Goal: Information Seeking & Learning: Learn about a topic

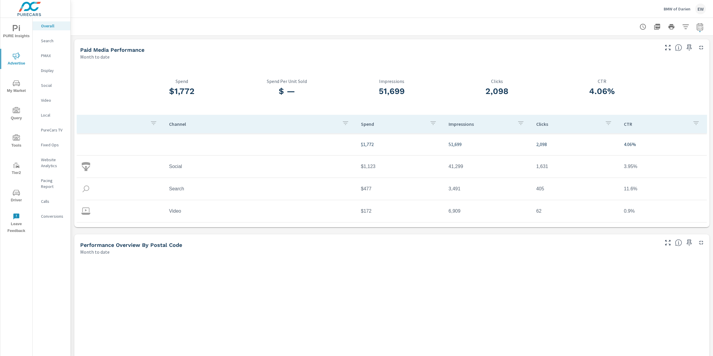
click at [667, 9] on p "BMW of Darien" at bounding box center [677, 8] width 27 height 5
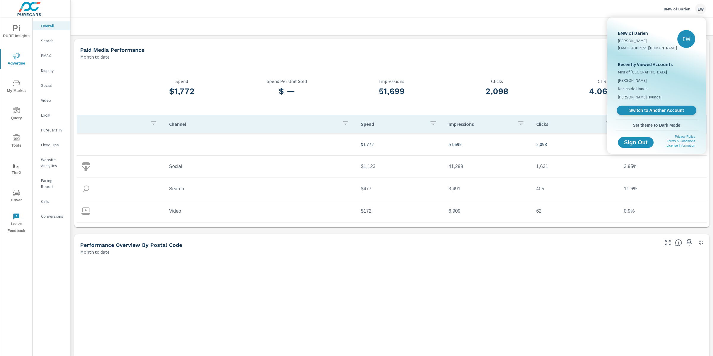
click at [639, 113] on span "Switch to Another Account" at bounding box center [656, 111] width 73 height 6
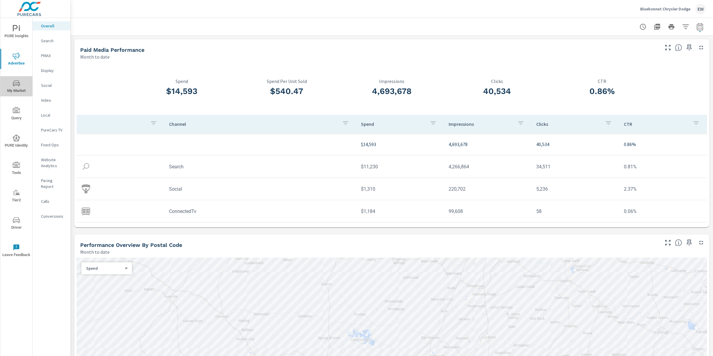
click at [15, 83] on icon "nav menu" at bounding box center [16, 83] width 7 height 7
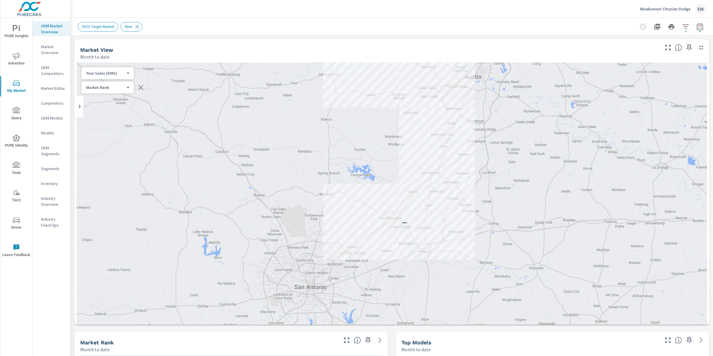
click at [682, 28] on icon "button" at bounding box center [685, 26] width 7 height 7
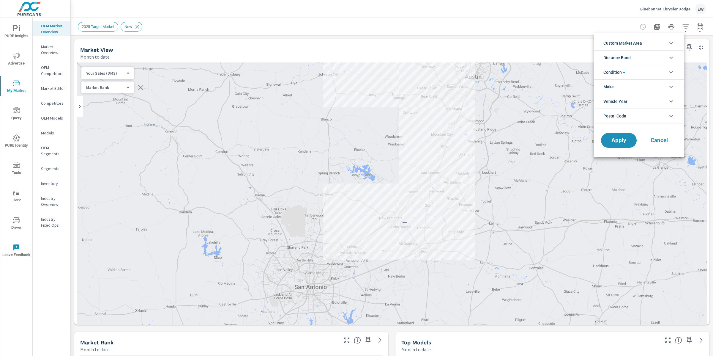
click at [629, 43] on span "Custom Market Area" at bounding box center [622, 43] width 39 height 14
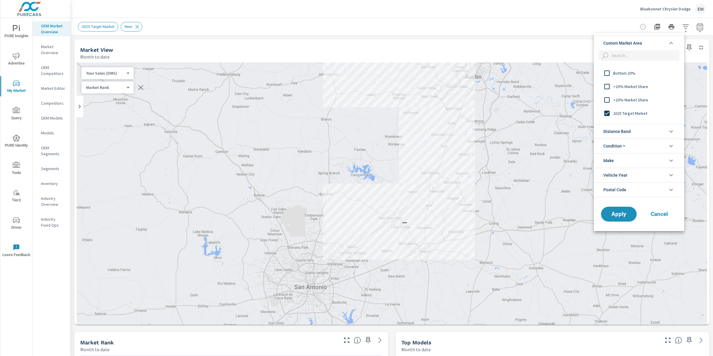
scroll to position [114, 0]
click at [607, 90] on input "filter options" at bounding box center [607, 90] width 12 height 12
click at [655, 215] on span "Cancel" at bounding box center [659, 213] width 24 height 5
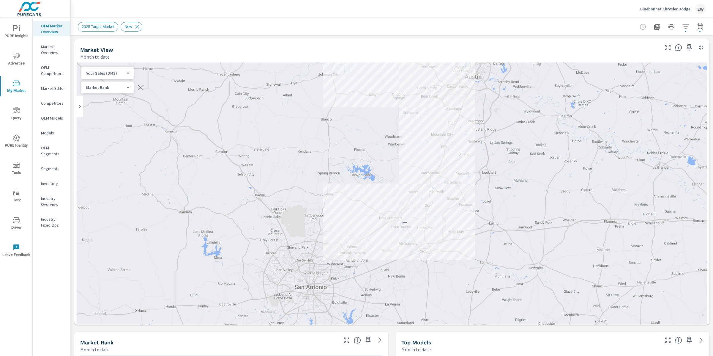
click at [47, 91] on p "Market Editor" at bounding box center [53, 88] width 25 height 6
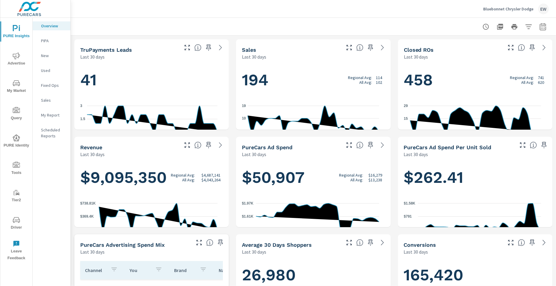
scroll to position [0, 0]
click at [253, 13] on div "Bluebonnet Chrysler Dodge EW" at bounding box center [313, 9] width 471 height 18
click at [17, 80] on icon "nav menu" at bounding box center [16, 83] width 7 height 7
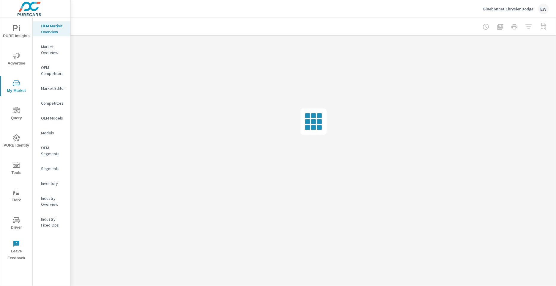
click at [50, 91] on p "Market Editor" at bounding box center [53, 88] width 25 height 6
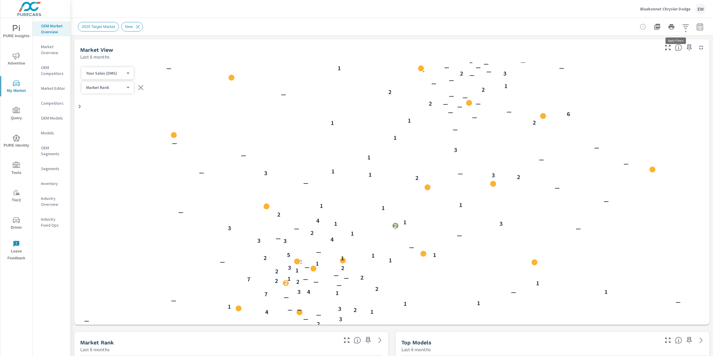
scroll to position [0, 0]
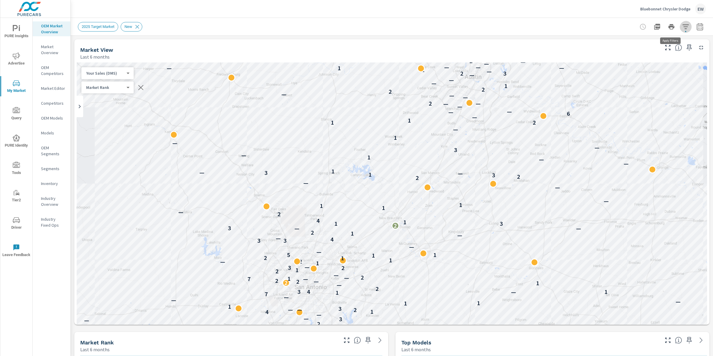
click at [682, 26] on icon "button" at bounding box center [685, 26] width 6 height 4
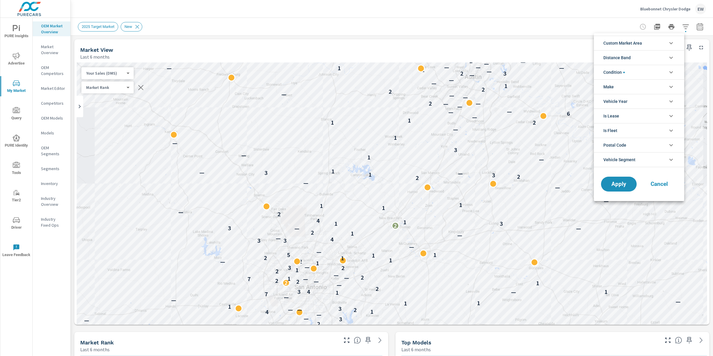
click at [384, 42] on div at bounding box center [356, 178] width 713 height 356
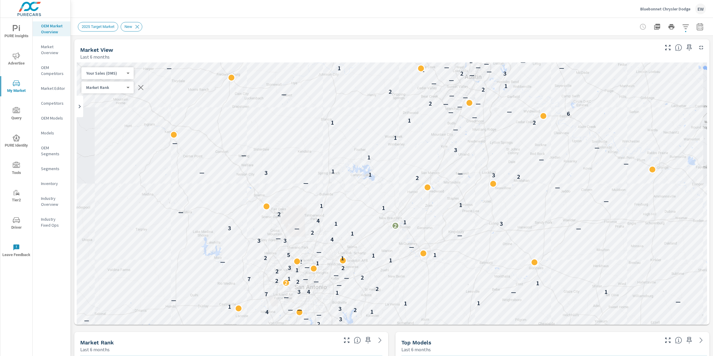
click at [577, 50] on div "Market View" at bounding box center [365, 49] width 571 height 7
click at [682, 26] on icon "button" at bounding box center [685, 26] width 6 height 4
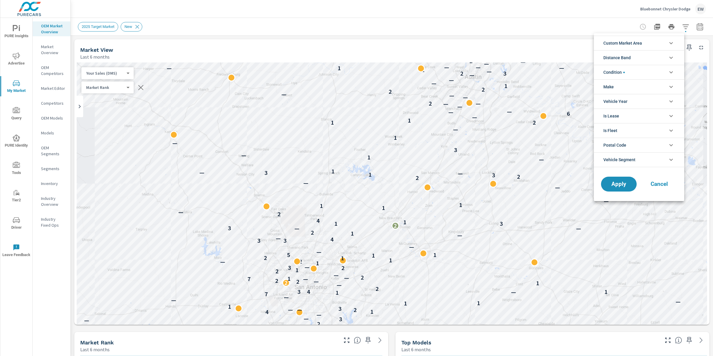
click at [621, 42] on span "Custom Market Area" at bounding box center [622, 43] width 39 height 14
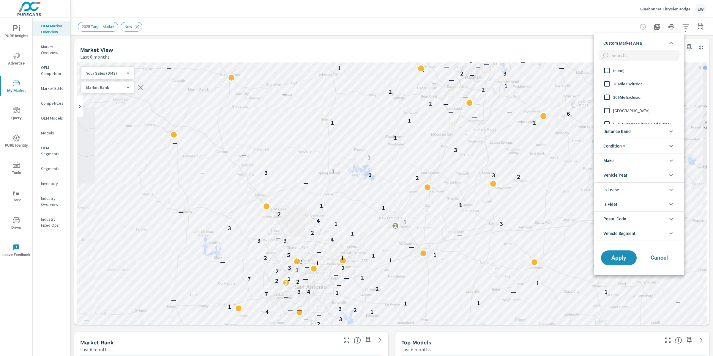
scroll to position [141, 0]
click at [608, 103] on input "filter options" at bounding box center [607, 104] width 12 height 12
click at [620, 258] on span "Apply" at bounding box center [619, 258] width 24 height 6
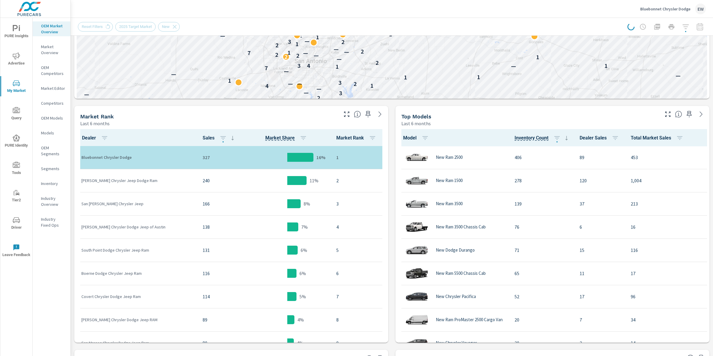
scroll to position [241, 0]
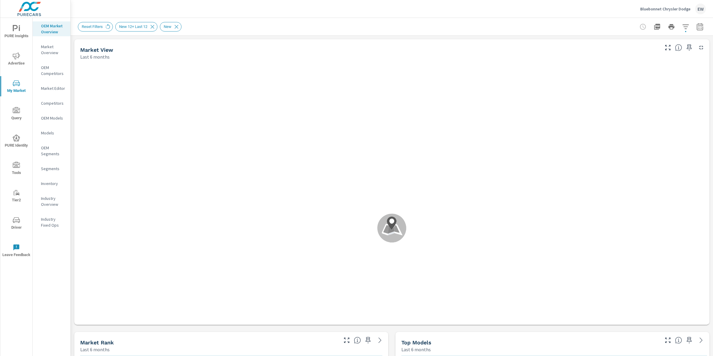
scroll to position [0, 0]
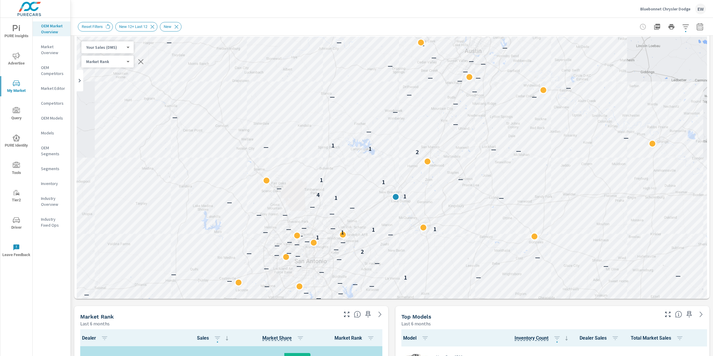
scroll to position [0, 0]
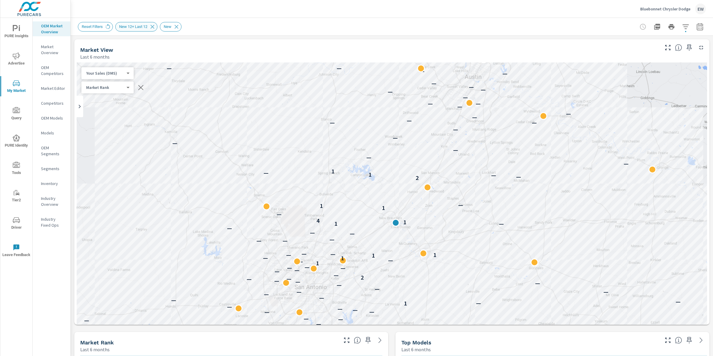
click at [147, 26] on span "New 12+ Last 12" at bounding box center [133, 26] width 35 height 4
click at [116, 90] on body "PURE Insights Advertise My Market Query PURE Identity Tools Tier2 Driver Leave …" at bounding box center [356, 178] width 713 height 356
click at [253, 43] on div at bounding box center [356, 178] width 713 height 356
click at [682, 26] on icon "button" at bounding box center [685, 26] width 6 height 4
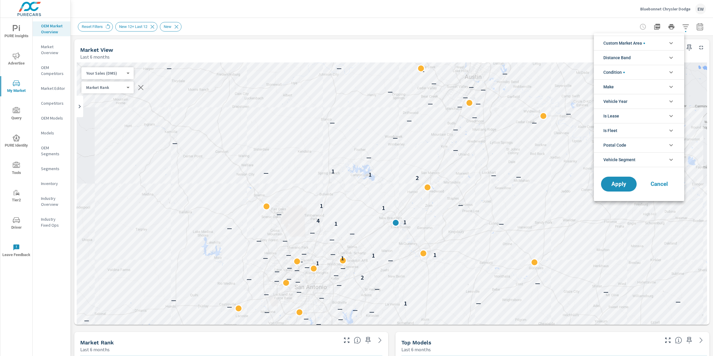
click at [615, 44] on span "Custom Market Area" at bounding box center [624, 43] width 42 height 14
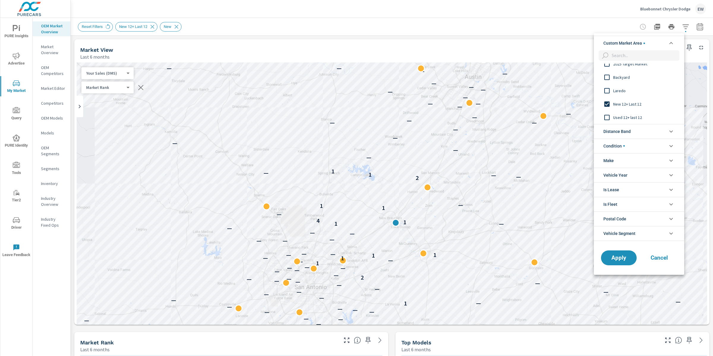
scroll to position [141, 0]
click at [618, 258] on span "Apply" at bounding box center [619, 258] width 24 height 6
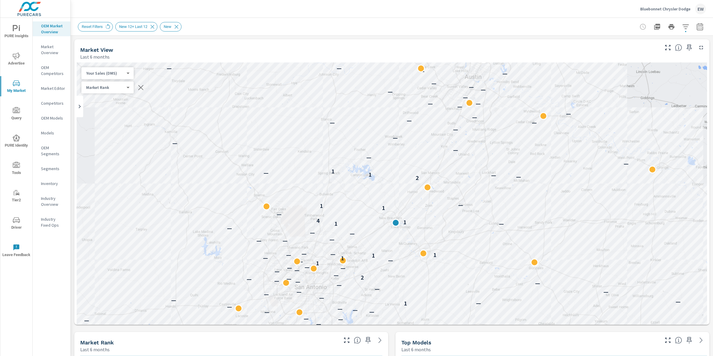
click at [51, 91] on p "Market Editor" at bounding box center [53, 88] width 25 height 6
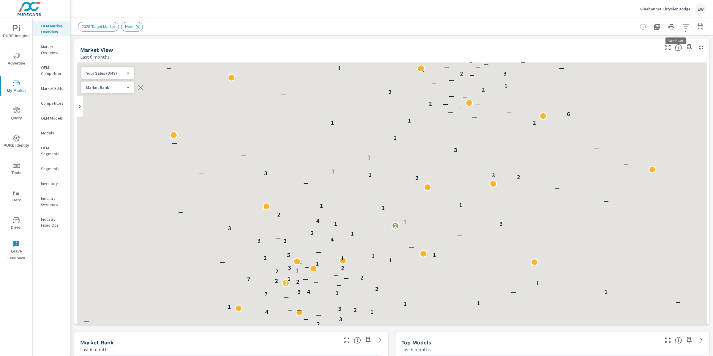
scroll to position [0, 0]
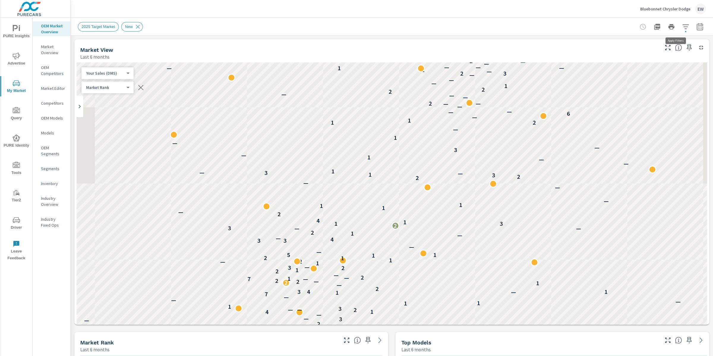
click at [682, 27] on icon "button" at bounding box center [685, 26] width 7 height 7
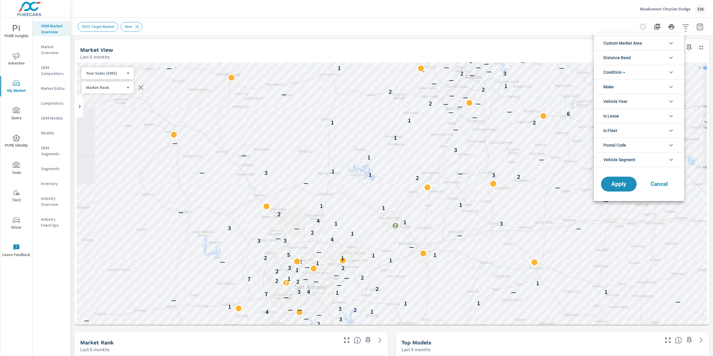
click at [633, 42] on span "Custom Market Area" at bounding box center [622, 43] width 39 height 14
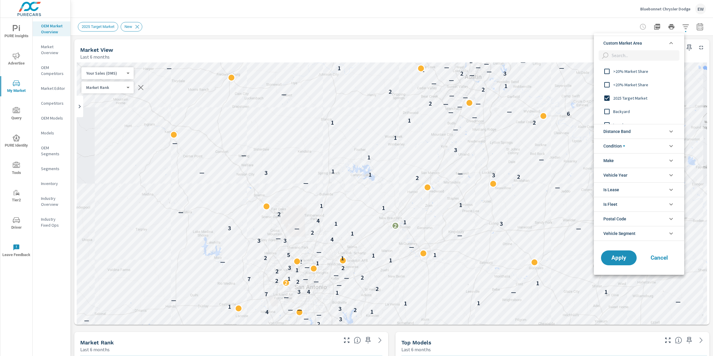
scroll to position [112, 0]
click at [609, 91] on input "filter options" at bounding box center [607, 92] width 12 height 12
click at [608, 103] on input "filter options" at bounding box center [607, 104] width 12 height 12
click at [620, 259] on span "Apply" at bounding box center [619, 258] width 24 height 6
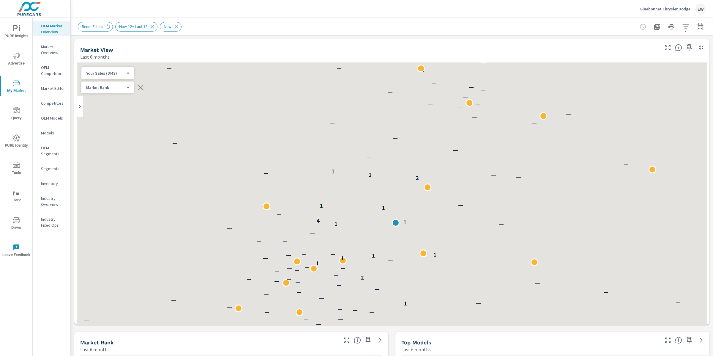
scroll to position [0, 0]
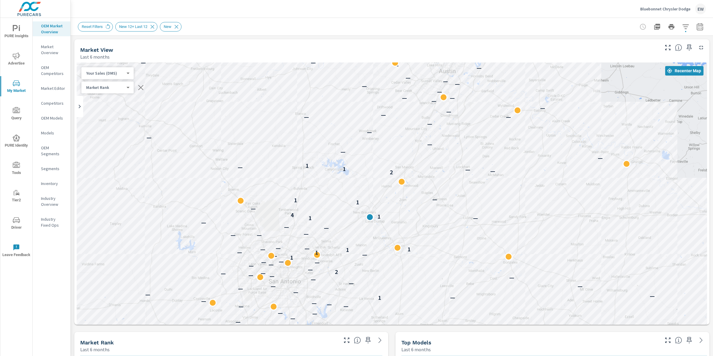
drag, startPoint x: 200, startPoint y: 177, endPoint x: 177, endPoint y: 174, distance: 23.7
click at [177, 174] on div "— — — — — — — — — — — — — — 2 — — — — — — — — — — — — — — — — — — — — 1 — — — —…" at bounding box center [392, 218] width 631 height 313
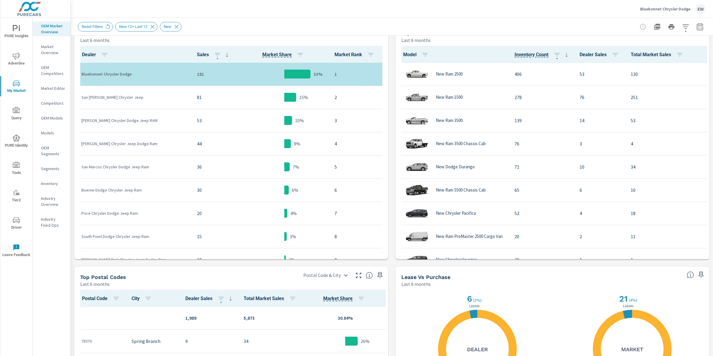
scroll to position [309, 0]
click at [72, 110] on div "Market View Last 6 months ← Move left → Move right ↑ Move up ↓ Move down + Zoom…" at bounding box center [392, 116] width 642 height 780
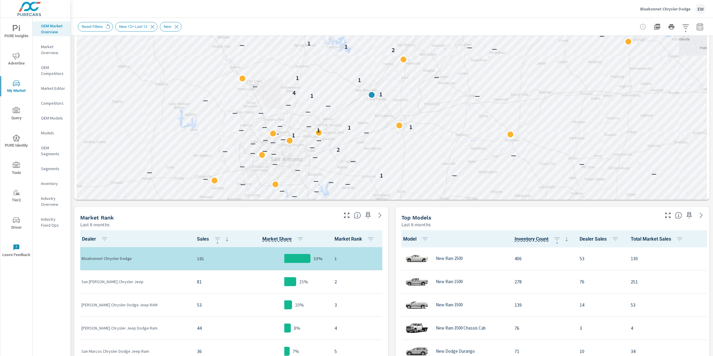
scroll to position [56, 0]
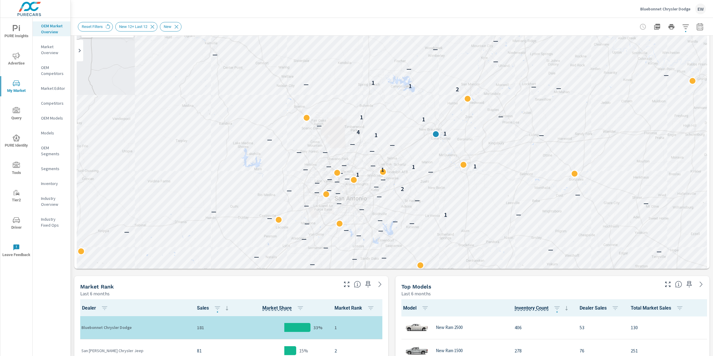
drag, startPoint x: 141, startPoint y: 146, endPoint x: 206, endPoint y: 116, distance: 71.5
click at [206, 116] on div "— — — — — — — — — — — — — — — 2 — — — — — — — — — — — — — — — — — — — 1 — — — —…" at bounding box center [392, 163] width 631 height 313
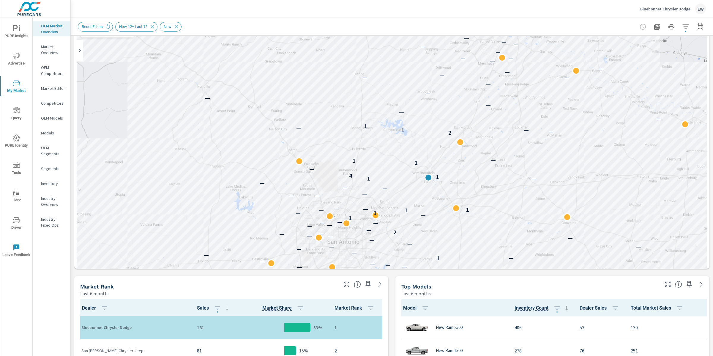
drag, startPoint x: 190, startPoint y: 123, endPoint x: 180, endPoint y: 171, distance: 48.8
click at [180, 171] on div "— — — — — — — — — — — — — — 2 — — — — — — — — — — — — — — — — — — — 1 — — — — —…" at bounding box center [392, 163] width 631 height 313
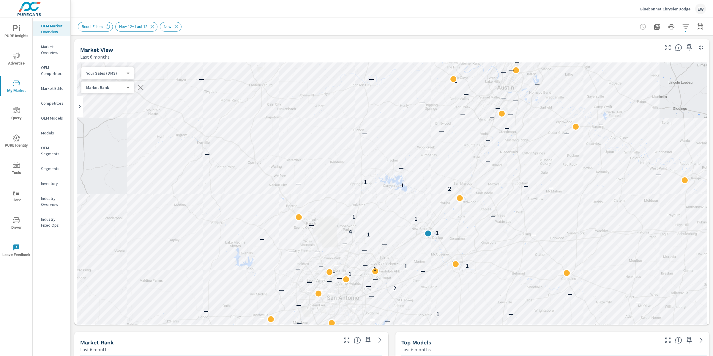
scroll to position [0, 0]
click at [696, 26] on icon "button" at bounding box center [699, 26] width 7 height 7
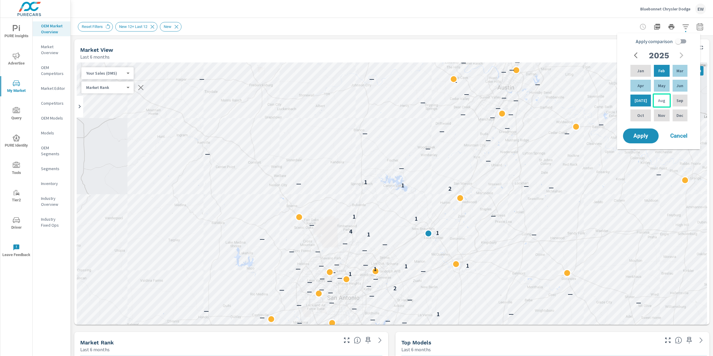
click at [661, 103] on p "Aug" at bounding box center [661, 100] width 7 height 6
click at [658, 99] on p "Aug" at bounding box center [661, 100] width 7 height 6
click at [686, 98] on div "Sep" at bounding box center [680, 100] width 17 height 14
click at [646, 142] on button "Apply" at bounding box center [640, 135] width 37 height 15
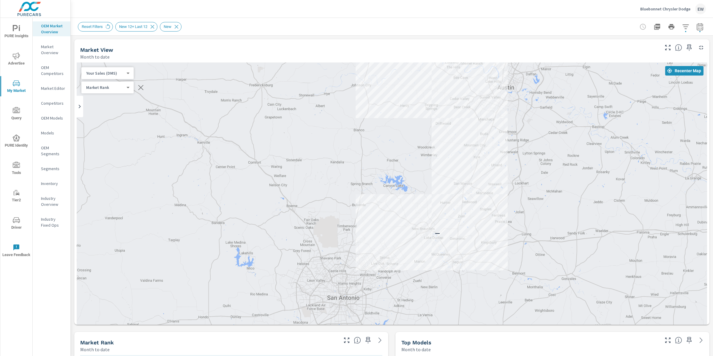
click at [281, 92] on div "— —" at bounding box center [392, 218] width 631 height 313
click at [696, 27] on icon "button" at bounding box center [699, 26] width 7 height 7
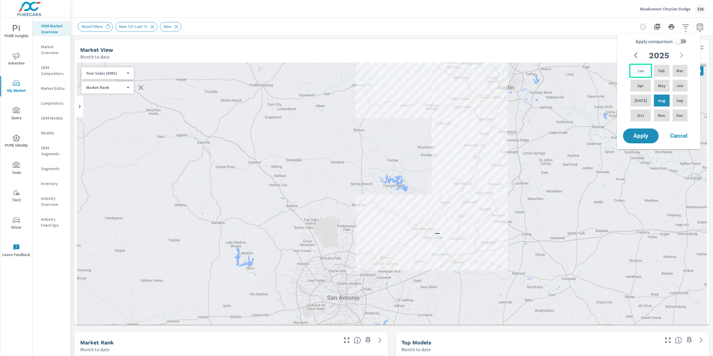
click at [637, 74] on p "Jan" at bounding box center [640, 71] width 7 height 6
click at [654, 102] on div "Aug" at bounding box center [662, 100] width 18 height 14
click at [640, 138] on span "Apply" at bounding box center [641, 136] width 24 height 6
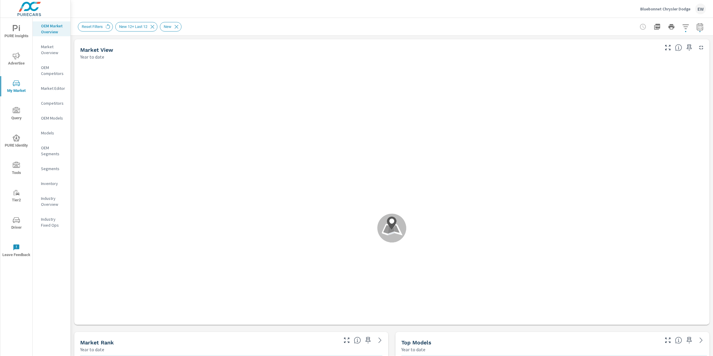
scroll to position [0, 0]
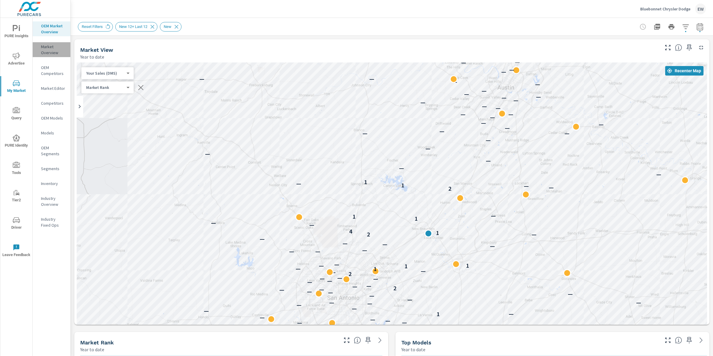
click at [50, 56] on p "Market Overview" at bounding box center [53, 50] width 25 height 12
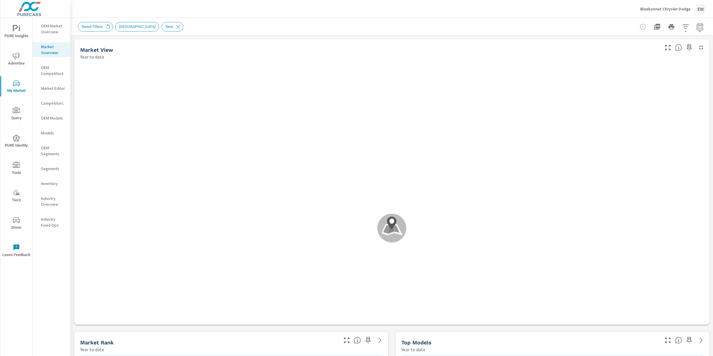
scroll to position [0, 0]
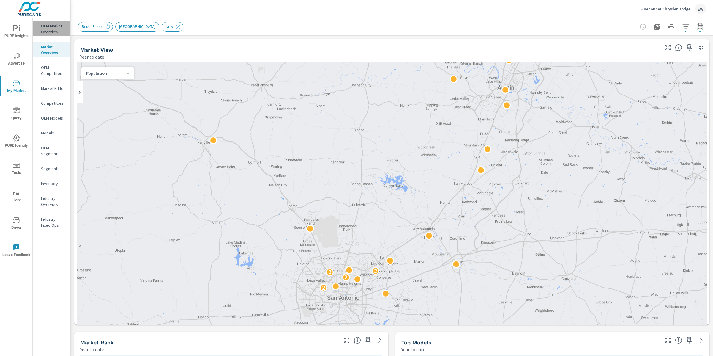
click at [42, 35] on p "OEM Market Overview" at bounding box center [53, 29] width 25 height 12
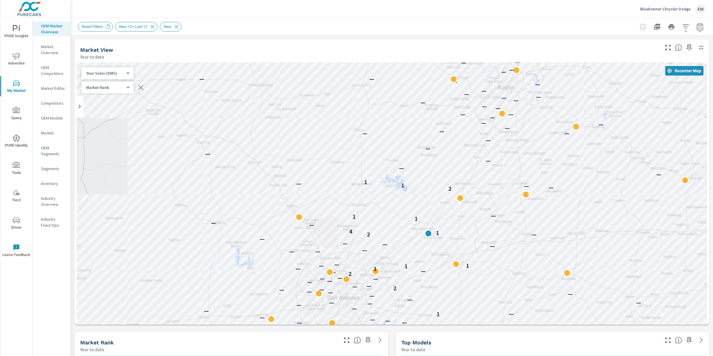
scroll to position [0, 0]
click at [682, 29] on icon "button" at bounding box center [685, 26] width 6 height 4
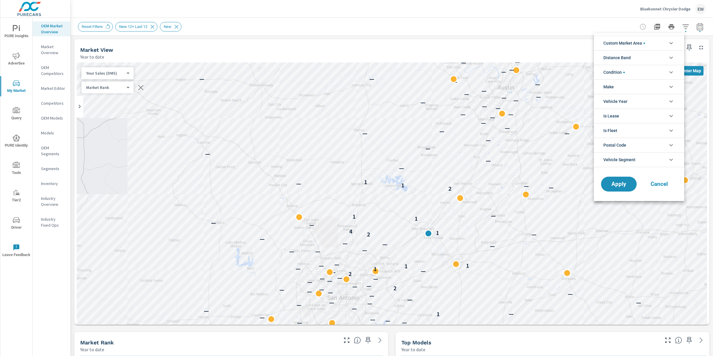
click at [482, 27] on div at bounding box center [356, 178] width 713 height 356
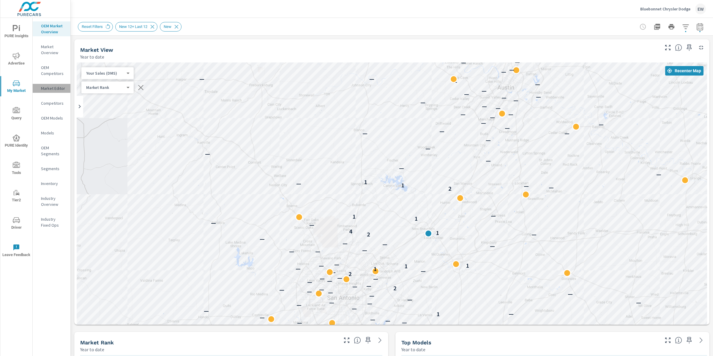
click at [51, 91] on p "Market Editor" at bounding box center [53, 88] width 25 height 6
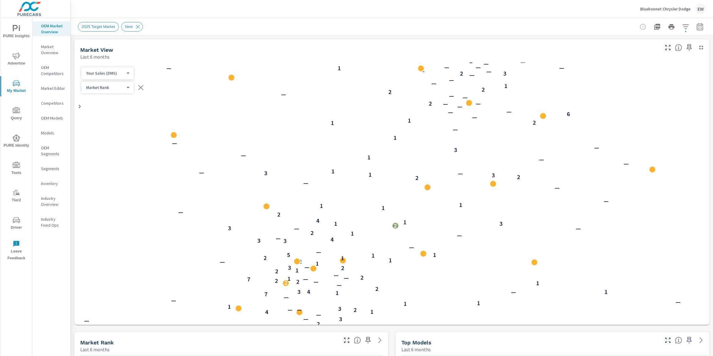
scroll to position [0, 0]
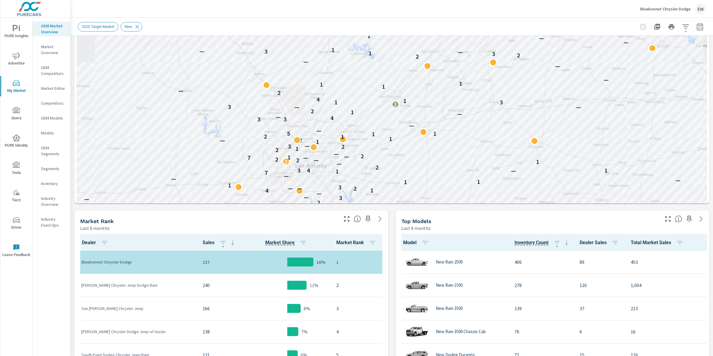
scroll to position [99, 0]
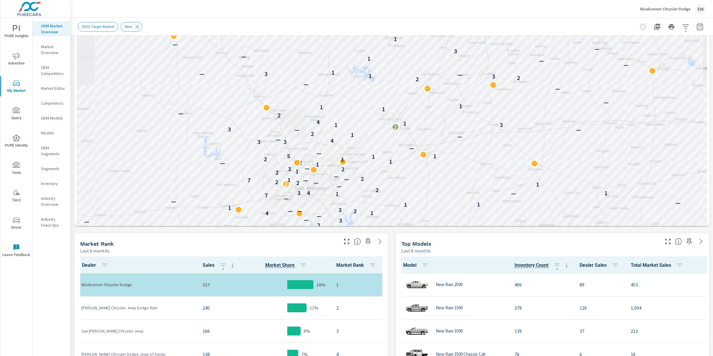
click at [72, 124] on div "Market View Last 6 months ← Move left → Move right ↑ Move up ↓ Move down + Zoom…" at bounding box center [392, 327] width 642 height 780
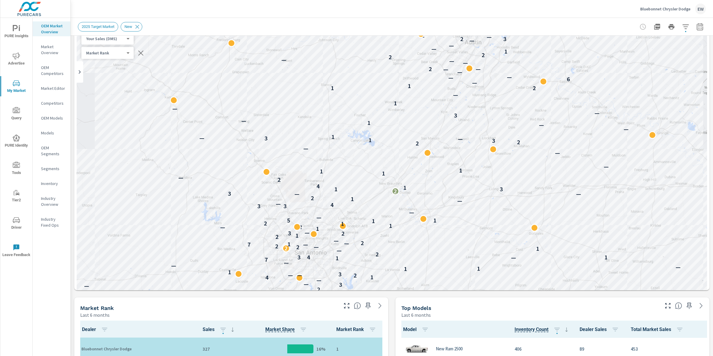
scroll to position [47, 0]
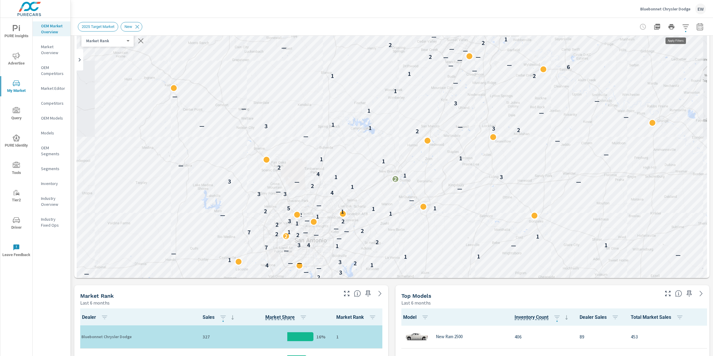
click at [682, 27] on icon "button" at bounding box center [685, 26] width 7 height 7
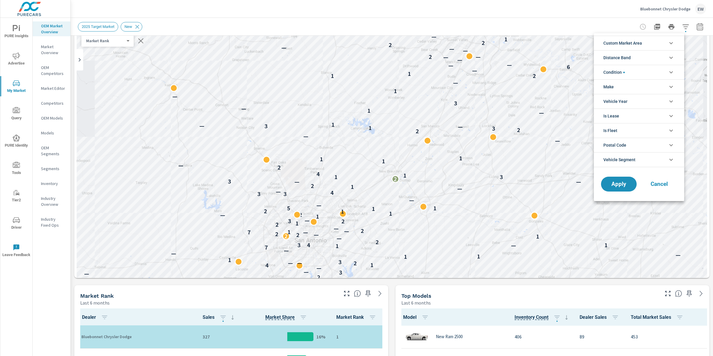
click at [637, 40] on span "Custom Market Area" at bounding box center [622, 43] width 39 height 14
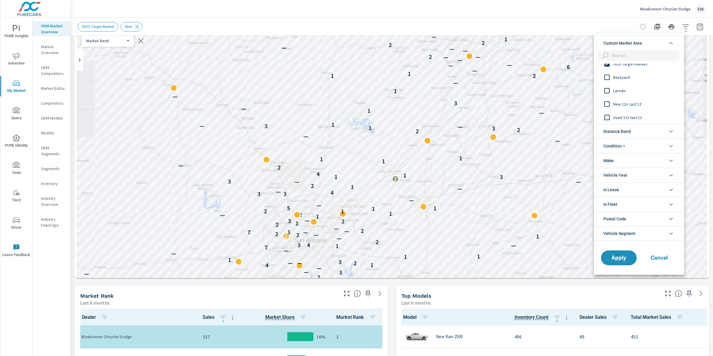
scroll to position [141, 0]
click at [608, 104] on input "filter options" at bounding box center [607, 104] width 12 height 12
click at [617, 256] on span "Apply" at bounding box center [619, 258] width 24 height 6
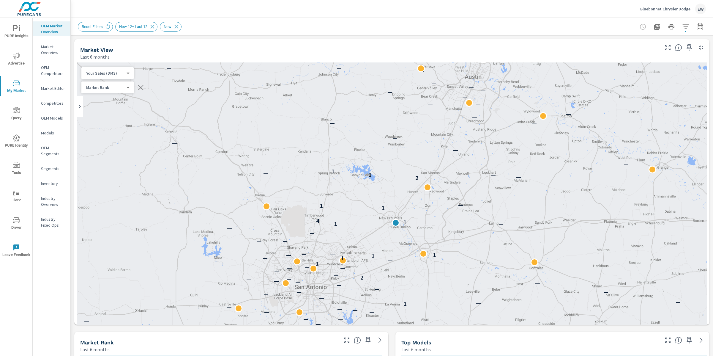
scroll to position [0, 0]
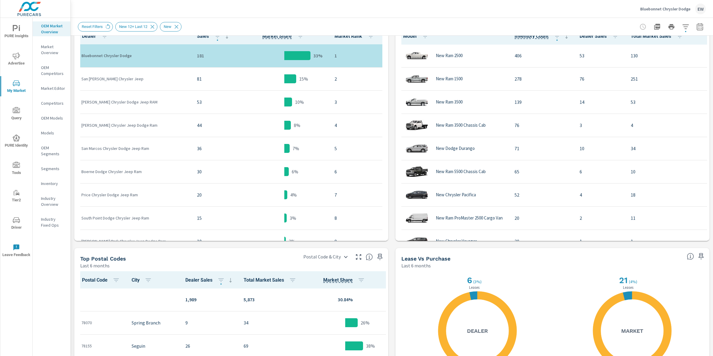
scroll to position [327, 0]
click at [682, 26] on icon "button" at bounding box center [685, 26] width 6 height 4
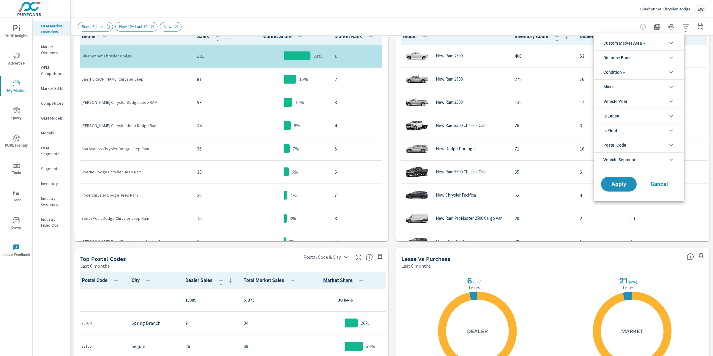
click at [677, 26] on body "PURE Insights Advertise My Market Query PURE Identity Tools Tier2 Driver Leave …" at bounding box center [356, 178] width 713 height 356
click at [633, 44] on span "Custom Market Area" at bounding box center [624, 43] width 42 height 14
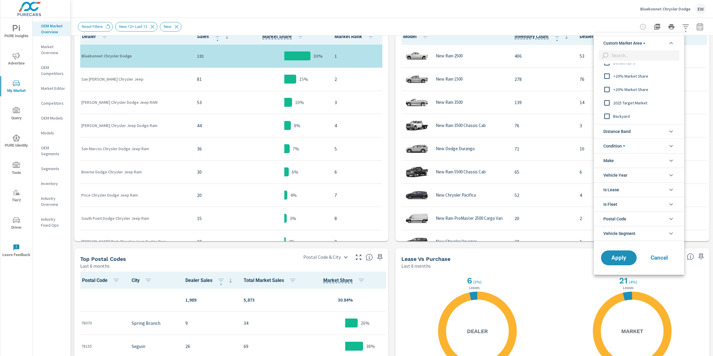
scroll to position [103, 0]
click at [608, 101] on input "filter options" at bounding box center [607, 101] width 12 height 12
click at [618, 259] on span "Apply" at bounding box center [619, 258] width 24 height 6
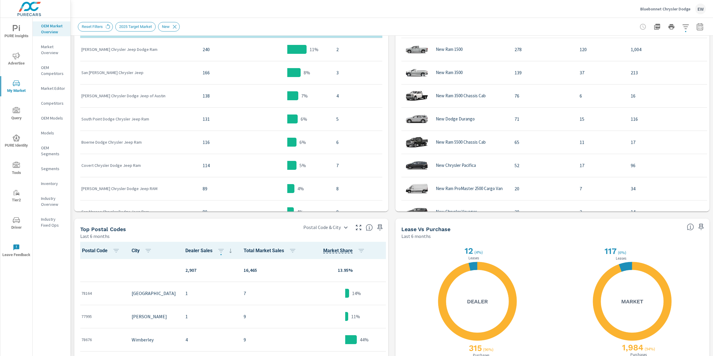
scroll to position [362, 0]
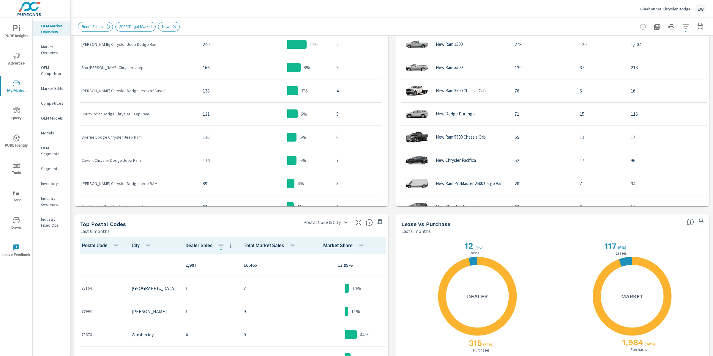
click at [682, 27] on icon "button" at bounding box center [685, 26] width 7 height 7
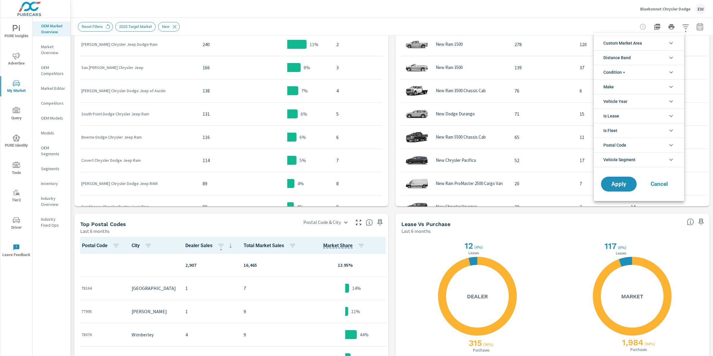
click at [655, 43] on li "Custom Market Area" at bounding box center [639, 43] width 90 height 15
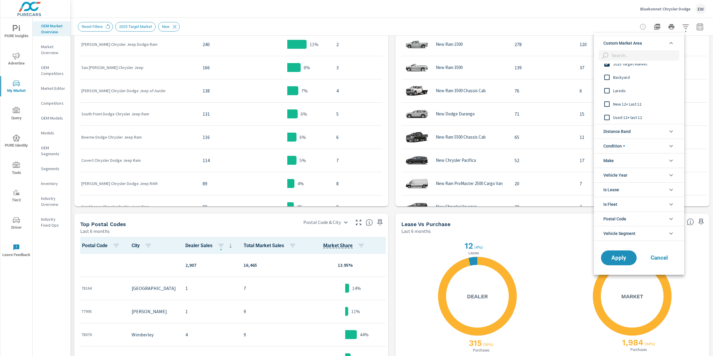
scroll to position [141, 0]
click at [608, 102] on input "filter options" at bounding box center [607, 104] width 12 height 12
click at [621, 258] on span "Apply" at bounding box center [619, 258] width 24 height 6
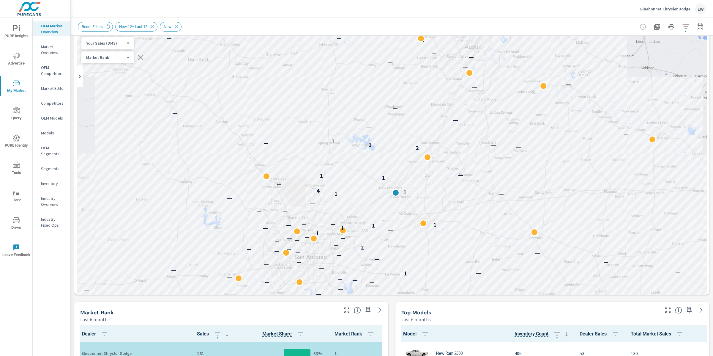
scroll to position [26, 0]
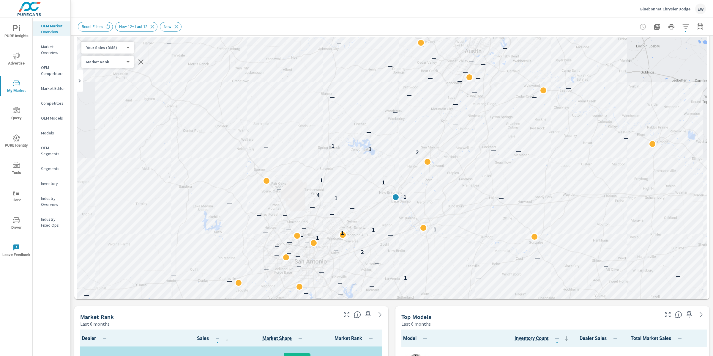
click at [113, 50] on body "PURE Insights Advertise My Market Query PURE Identity Tools Tier2 Driver Leave …" at bounding box center [356, 178] width 713 height 356
click at [113, 58] on li "Total Market Sales" at bounding box center [111, 56] width 58 height 10
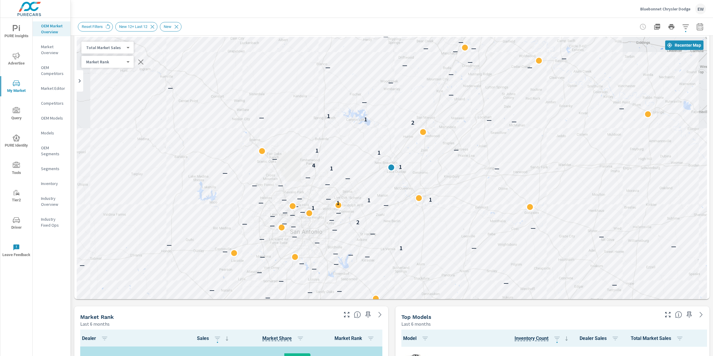
drag, startPoint x: 190, startPoint y: 231, endPoint x: 185, endPoint y: 201, distance: 30.3
click at [185, 201] on div "— — — — — — — — — — — — — — 2 — — — — — — — — — — — — — — — — — — — — 1 — — — —…" at bounding box center [392, 193] width 631 height 313
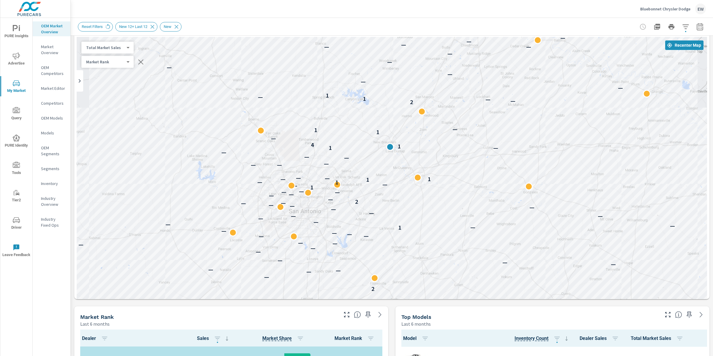
drag, startPoint x: 207, startPoint y: 214, endPoint x: 206, endPoint y: 193, distance: 21.1
click at [206, 193] on div "— — — — — — — — — — — — — — — 2 — — — — — — — — — — — — — — — — — — — — 1 — — —…" at bounding box center [392, 193] width 631 height 313
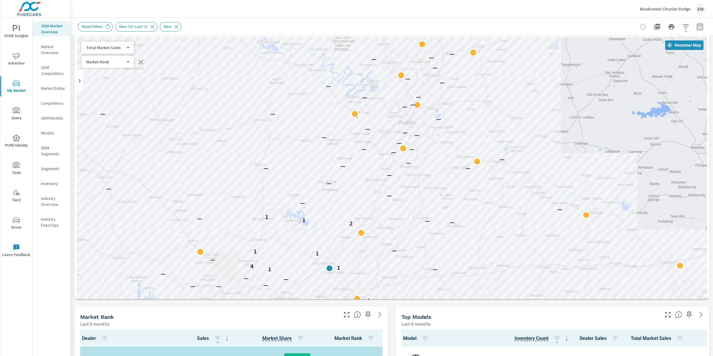
drag, startPoint x: 453, startPoint y: 129, endPoint x: 392, endPoint y: 252, distance: 137.3
click at [392, 252] on p "—" at bounding box center [394, 250] width 5 height 7
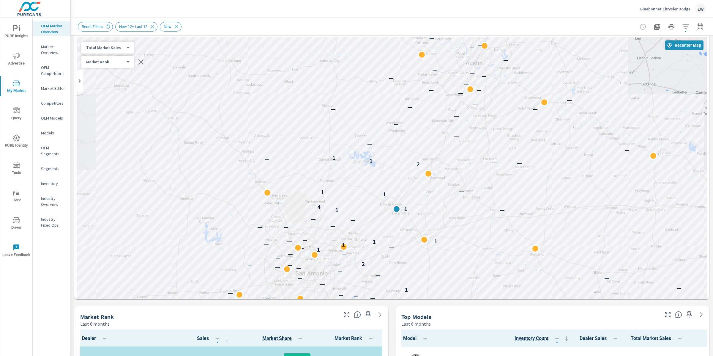
drag, startPoint x: 183, startPoint y: 143, endPoint x: 251, endPoint y: 82, distance: 91.3
click at [251, 82] on div "— — — — — — — — — — — — — — 2 — — — — — — — — — — — — — — — — — — — — 1 — — — —…" at bounding box center [392, 193] width 631 height 313
click at [682, 26] on icon "button" at bounding box center [685, 26] width 6 height 4
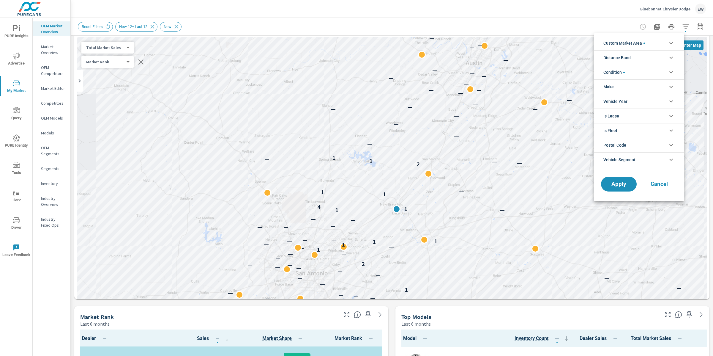
click at [641, 44] on span "Custom Market Area" at bounding box center [624, 43] width 42 height 14
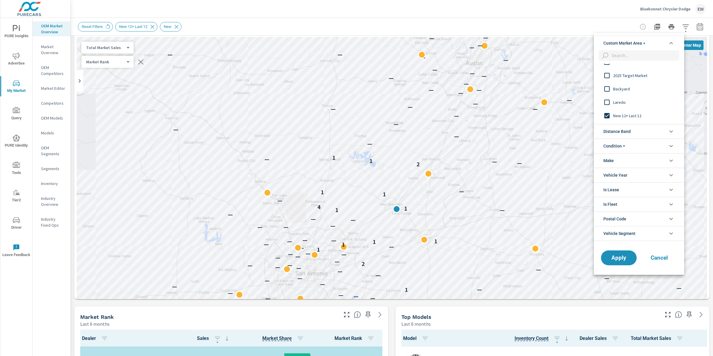
scroll to position [140, 0]
click at [609, 103] on input "filter options" at bounding box center [607, 104] width 12 height 12
click at [608, 105] on input "filter options" at bounding box center [607, 107] width 12 height 12
click at [621, 255] on span "Apply" at bounding box center [619, 258] width 24 height 6
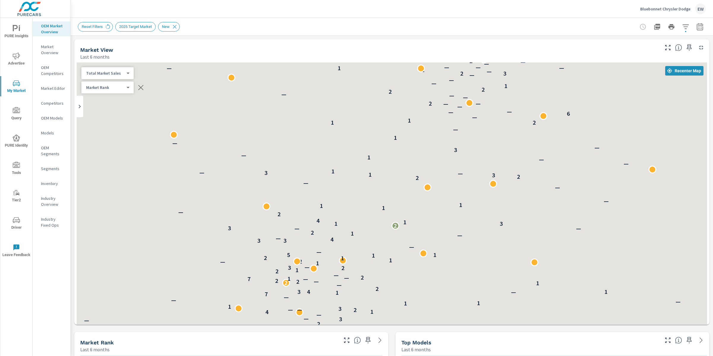
scroll to position [0, 0]
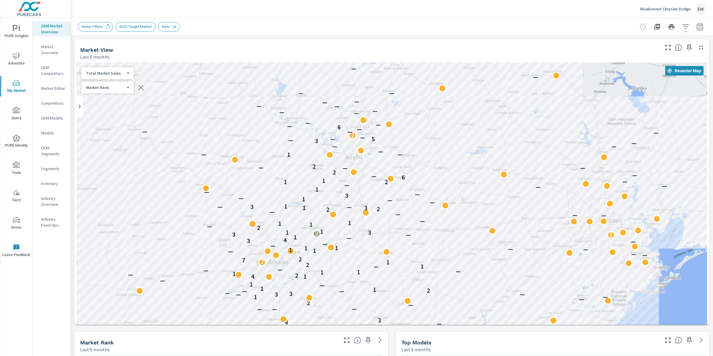
drag, startPoint x: 238, startPoint y: 97, endPoint x: 237, endPoint y: 156, distance: 58.5
click at [237, 156] on div "— — — — — — — — — — — — — — — — — — — — — — — 1 — 1 — — 4 3 — — — — 2 — — 1 — —…" at bounding box center [392, 218] width 631 height 313
click at [281, 250] on div at bounding box center [268, 248] width 102 height 7
click at [682, 26] on icon "button" at bounding box center [685, 26] width 7 height 7
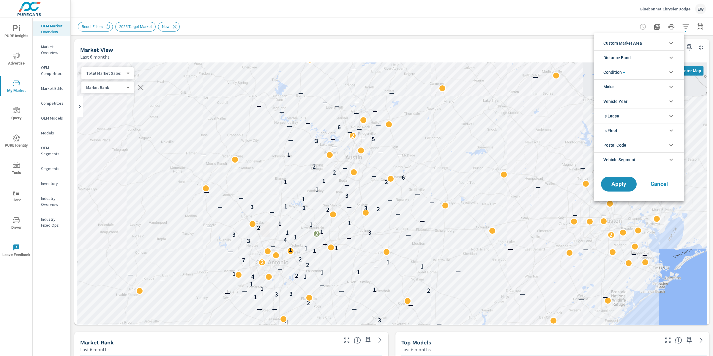
click at [630, 42] on span "Custom Market Area" at bounding box center [622, 43] width 39 height 14
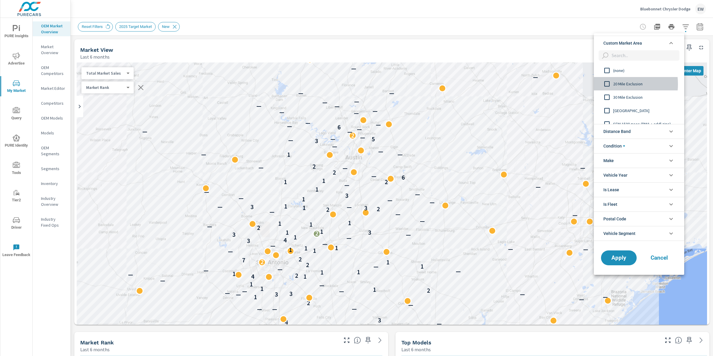
click at [609, 84] on input "filter options" at bounding box center [607, 84] width 12 height 12
click at [613, 257] on span "Apply" at bounding box center [619, 258] width 24 height 6
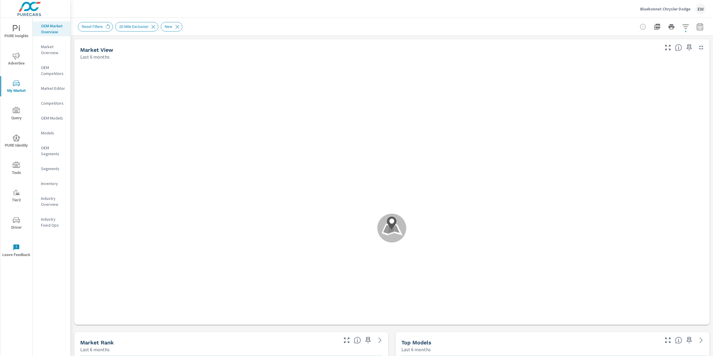
scroll to position [0, 0]
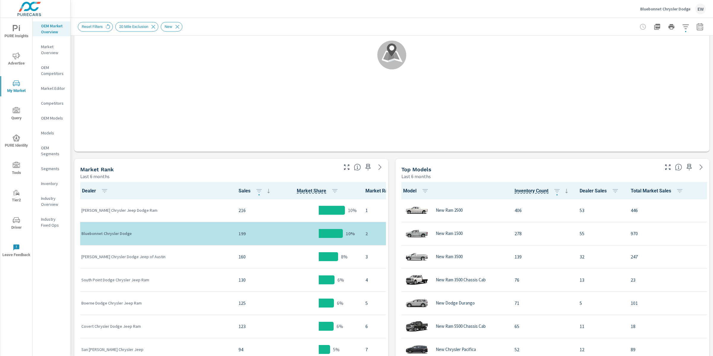
scroll to position [186, 0]
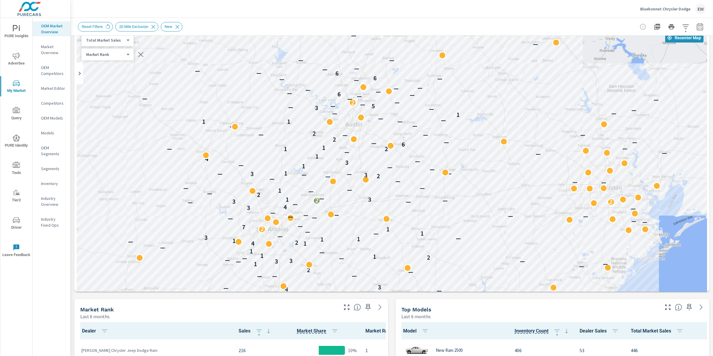
scroll to position [18, 0]
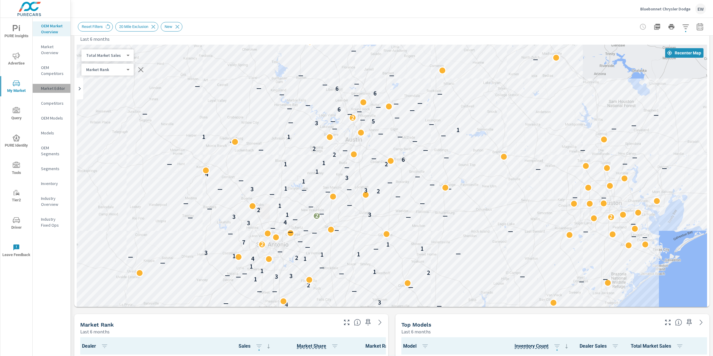
click at [46, 91] on p "Market Editor" at bounding box center [53, 88] width 25 height 6
